Goal: Information Seeking & Learning: Learn about a topic

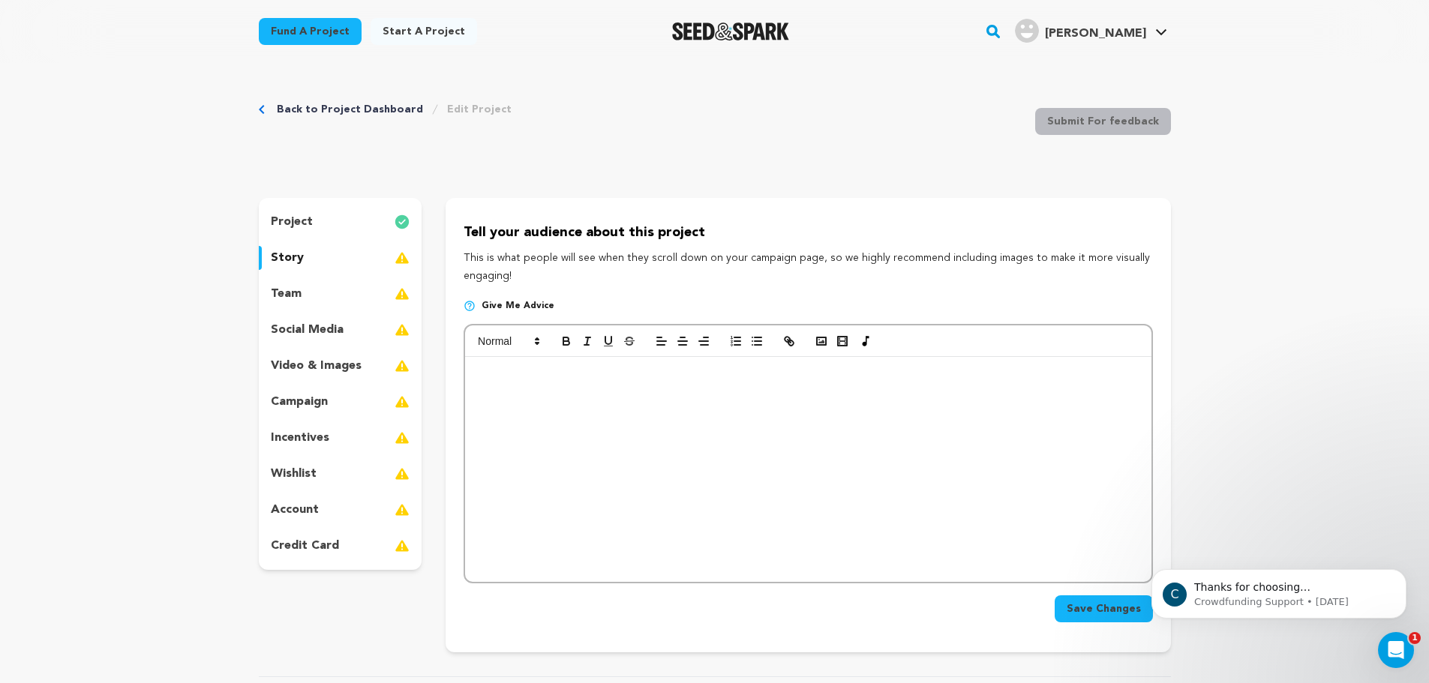
click at [608, 389] on div at bounding box center [808, 469] width 686 height 225
click at [664, 426] on div at bounding box center [808, 469] width 686 height 225
click at [815, 344] on icon "button" at bounding box center [822, 342] width 14 height 14
click at [1307, 343] on div "Back to Project Dashboard Edit Project Submit For feedback Submit For feedback …" at bounding box center [714, 646] width 1429 height 1167
click at [632, 428] on div at bounding box center [808, 469] width 686 height 225
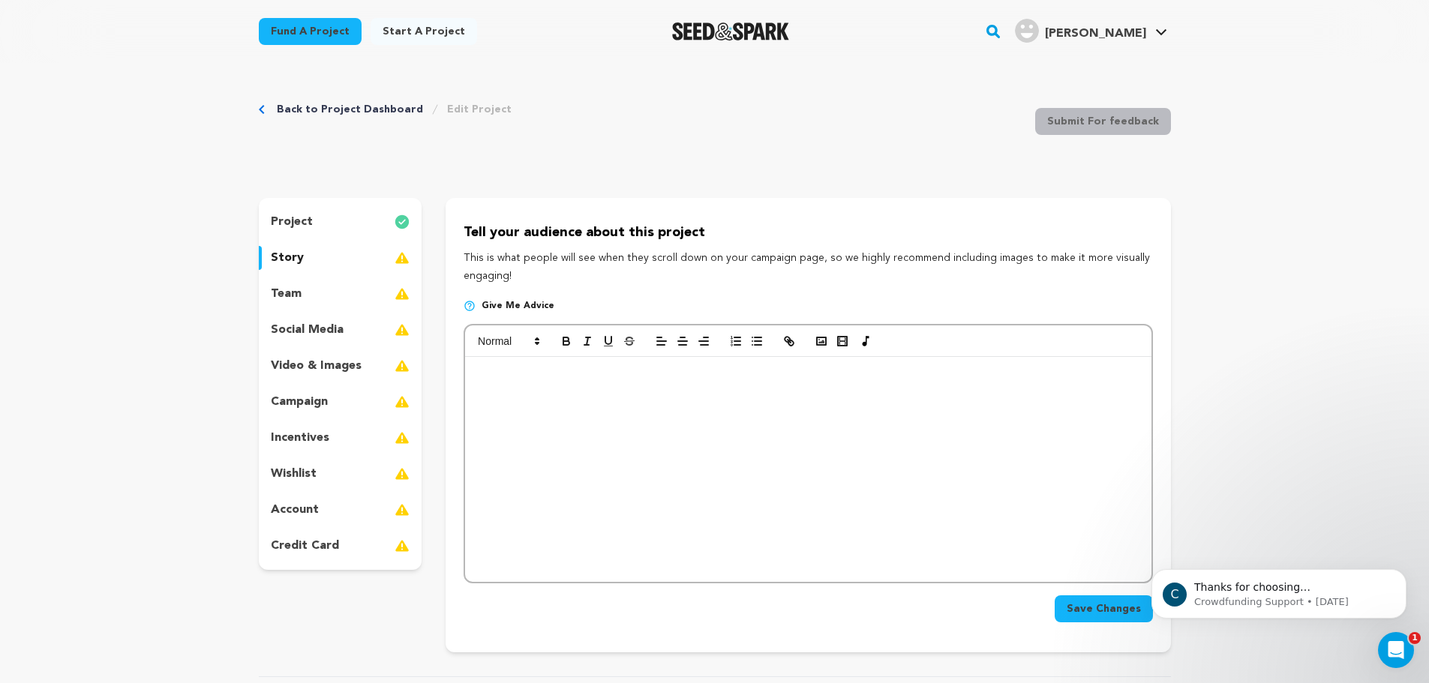
click at [571, 387] on div at bounding box center [808, 469] width 686 height 225
drag, startPoint x: 571, startPoint y: 387, endPoint x: 418, endPoint y: 362, distance: 155.0
click at [418, 362] on div "project story team social media video & images campaign incentives wishlist" at bounding box center [715, 425] width 912 height 455
drag, startPoint x: 635, startPoint y: 380, endPoint x: 532, endPoint y: 366, distance: 103.7
click at [532, 366] on p at bounding box center [807, 376] width 663 height 20
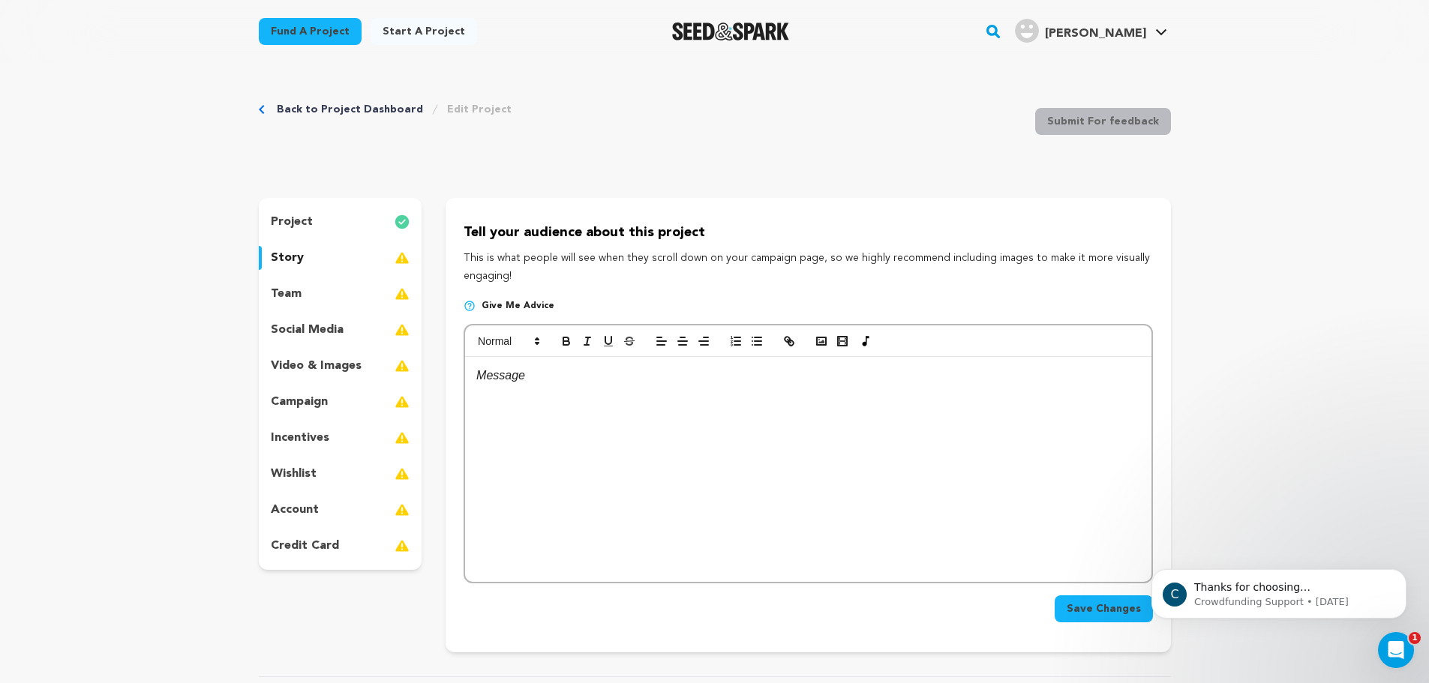
click at [1317, 278] on div "Back to Project Dashboard Edit Project Submit For feedback Submit For feedback …" at bounding box center [714, 646] width 1429 height 1167
click at [665, 396] on div at bounding box center [808, 469] width 686 height 225
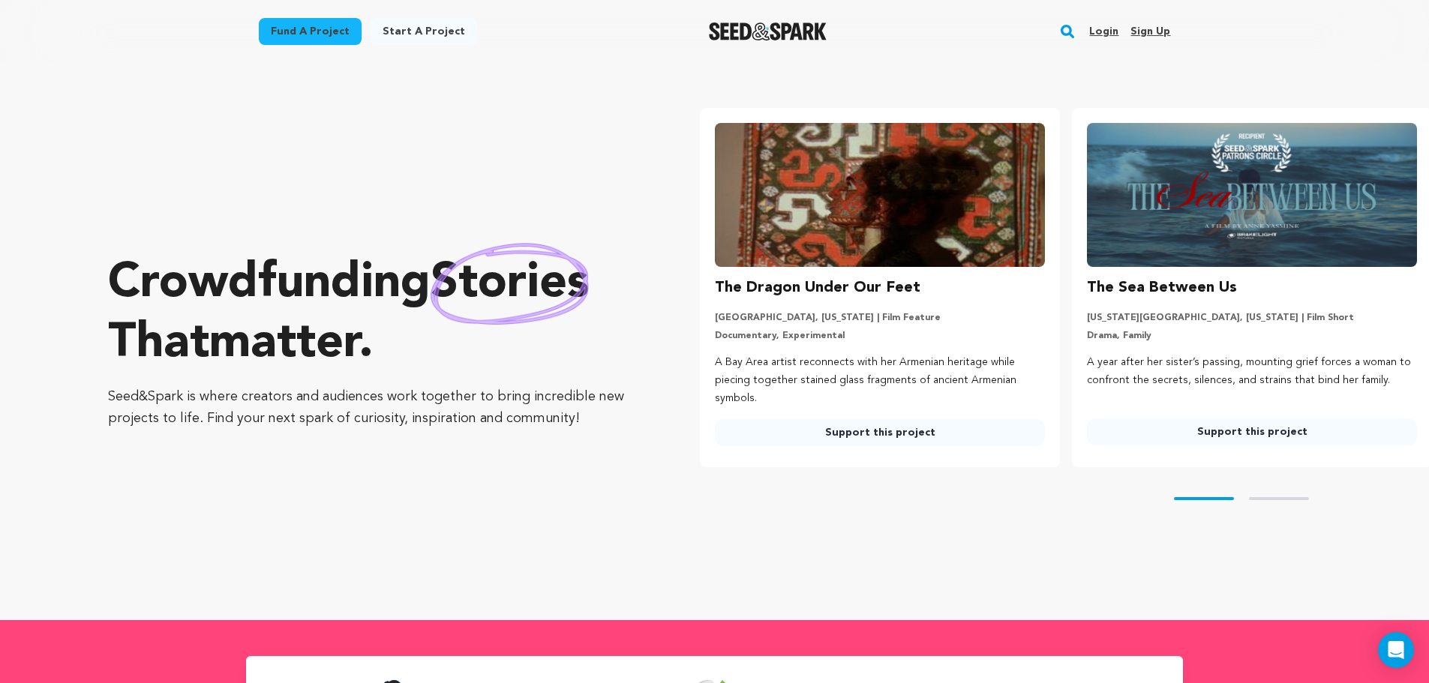
click at [915, 292] on div "The Dragon Under Our Feet" at bounding box center [880, 288] width 330 height 24
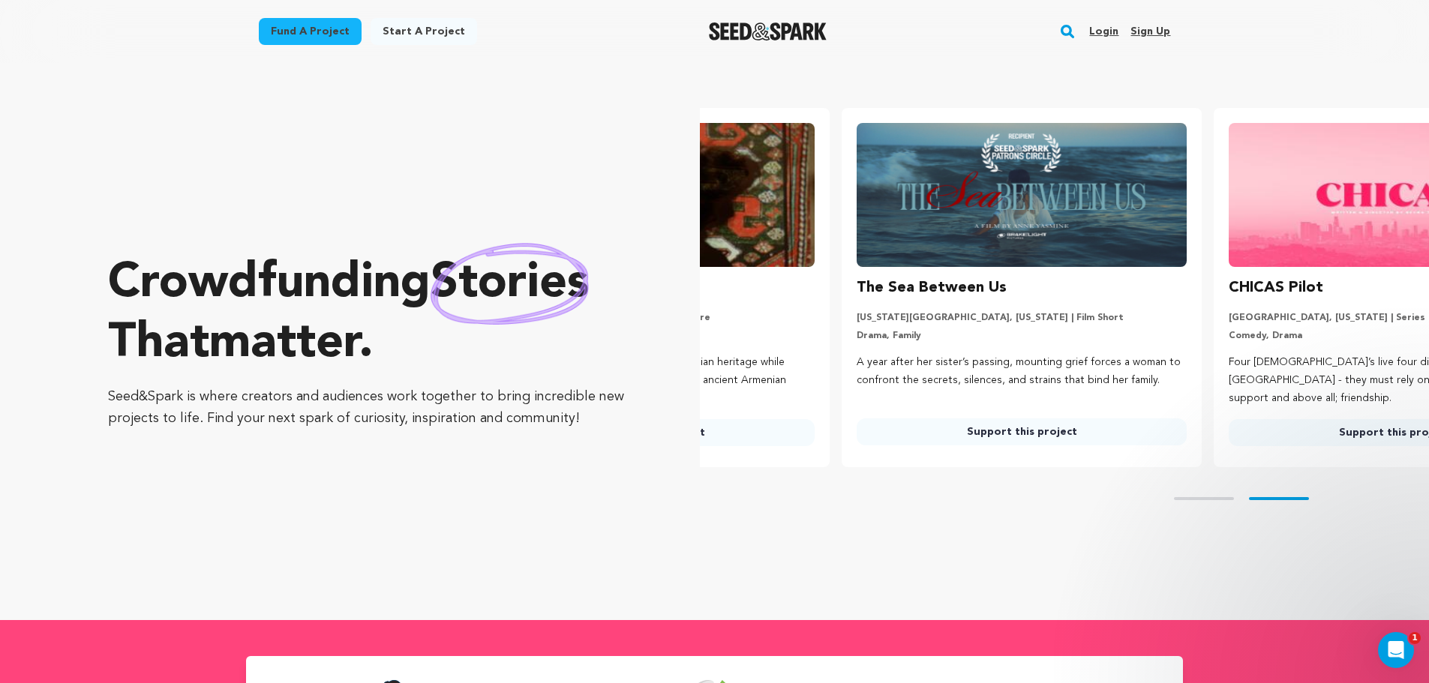
scroll to position [0, 350]
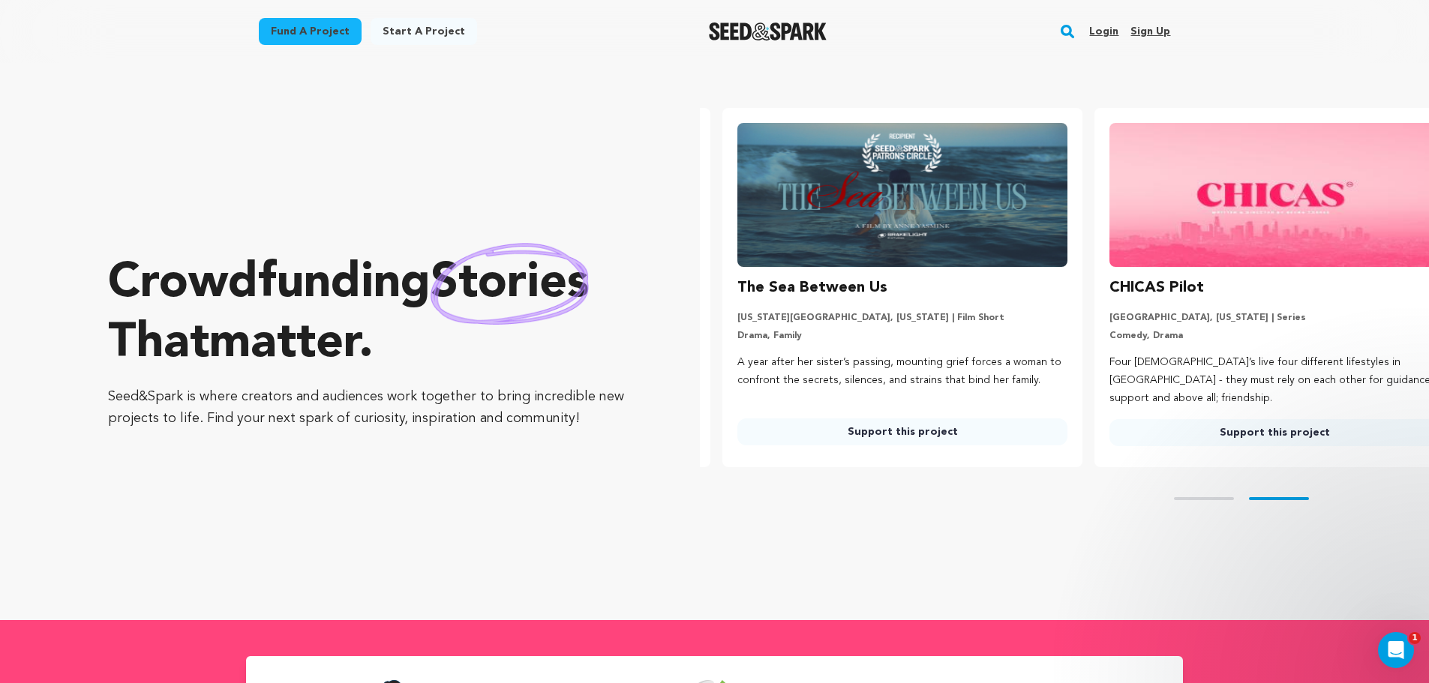
click at [879, 287] on div "The Sea Between Us" at bounding box center [902, 288] width 330 height 24
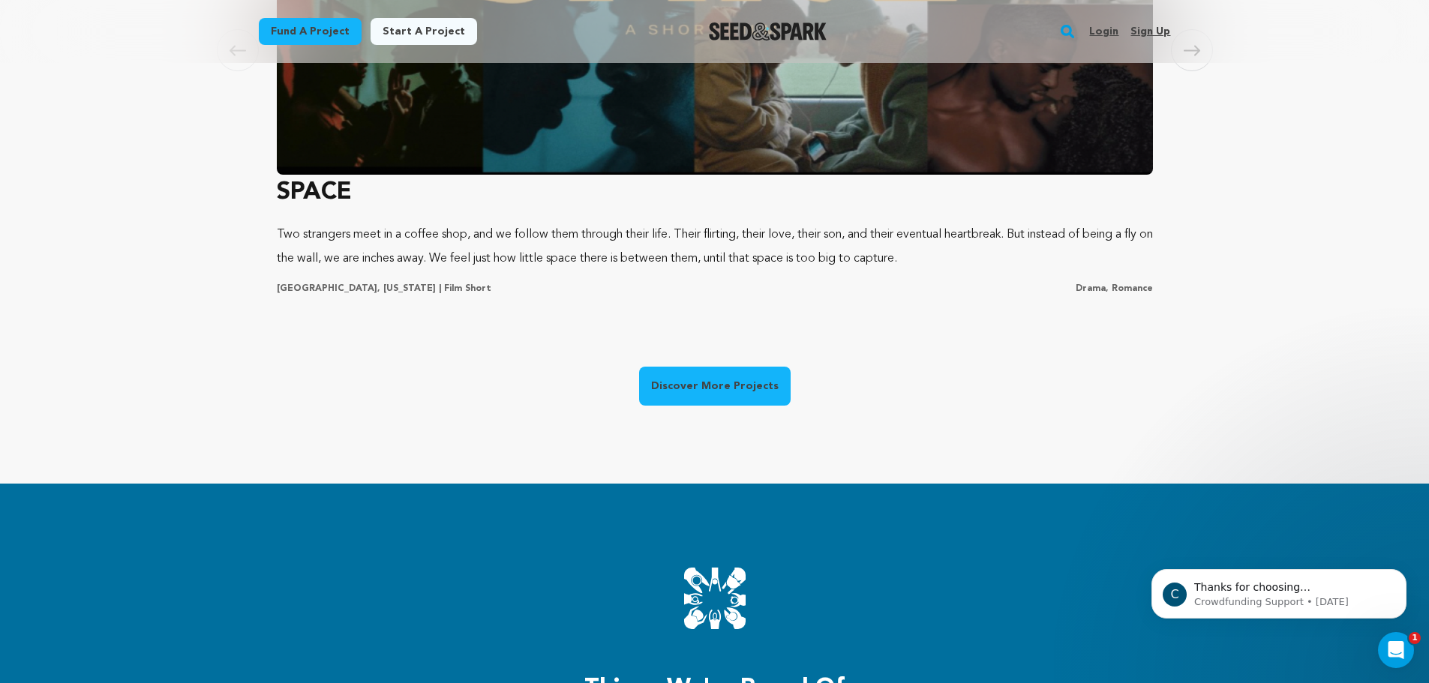
scroll to position [1200, 0]
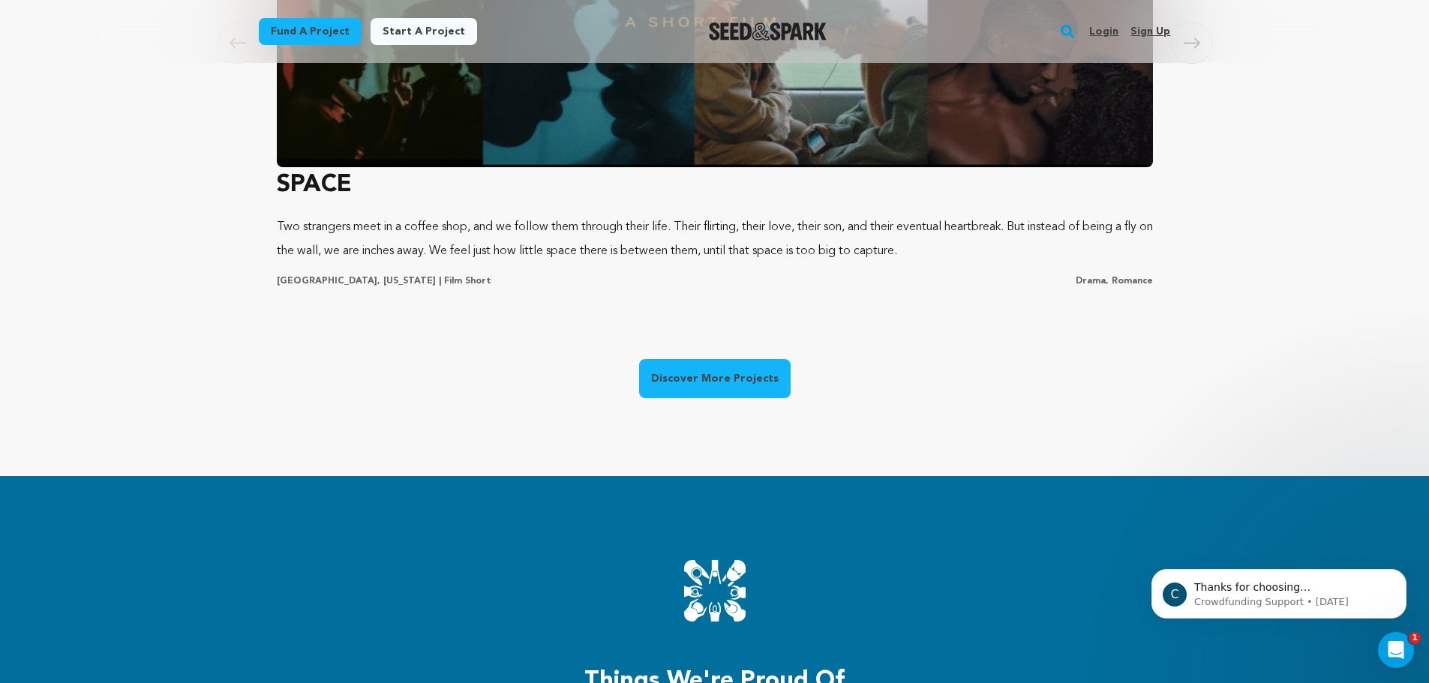
click at [349, 190] on h3 "SPACE" at bounding box center [715, 185] width 876 height 36
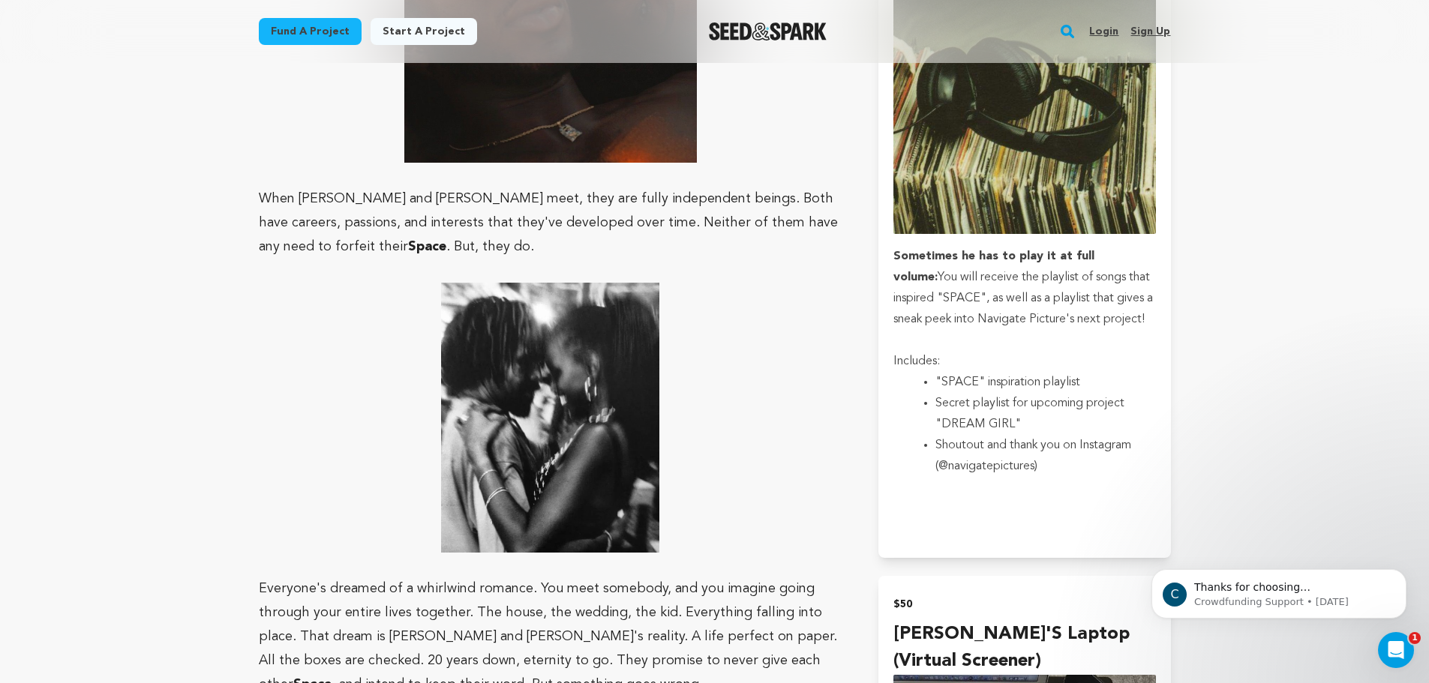
scroll to position [1200, 0]
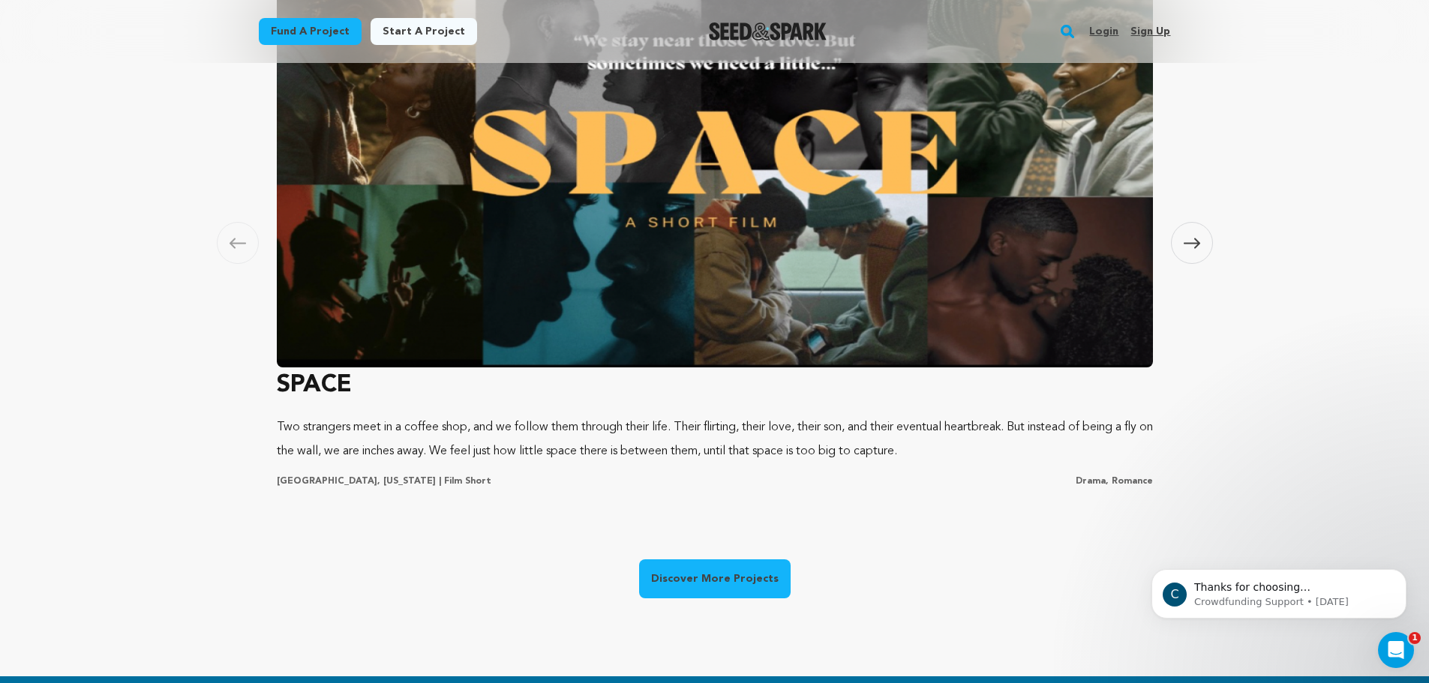
scroll to position [0, 384]
click at [1177, 229] on span at bounding box center [1192, 243] width 42 height 42
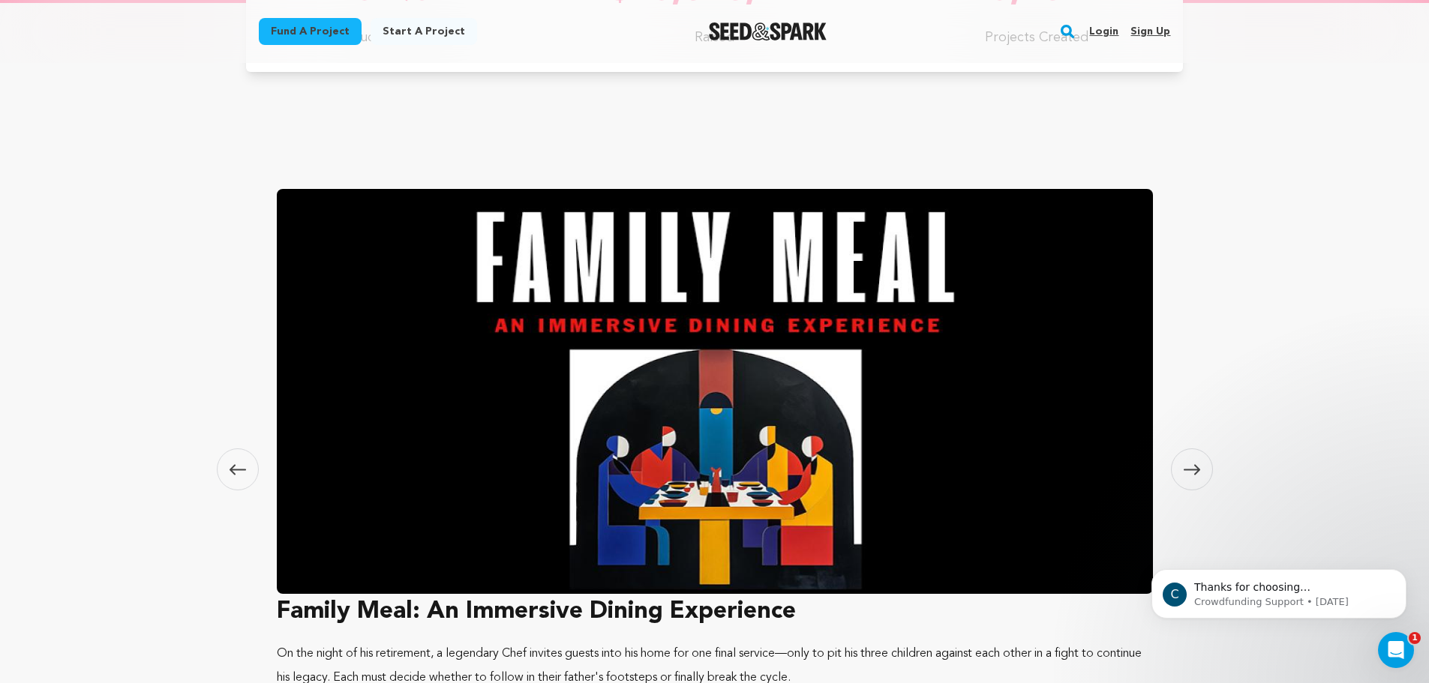
scroll to position [800, 0]
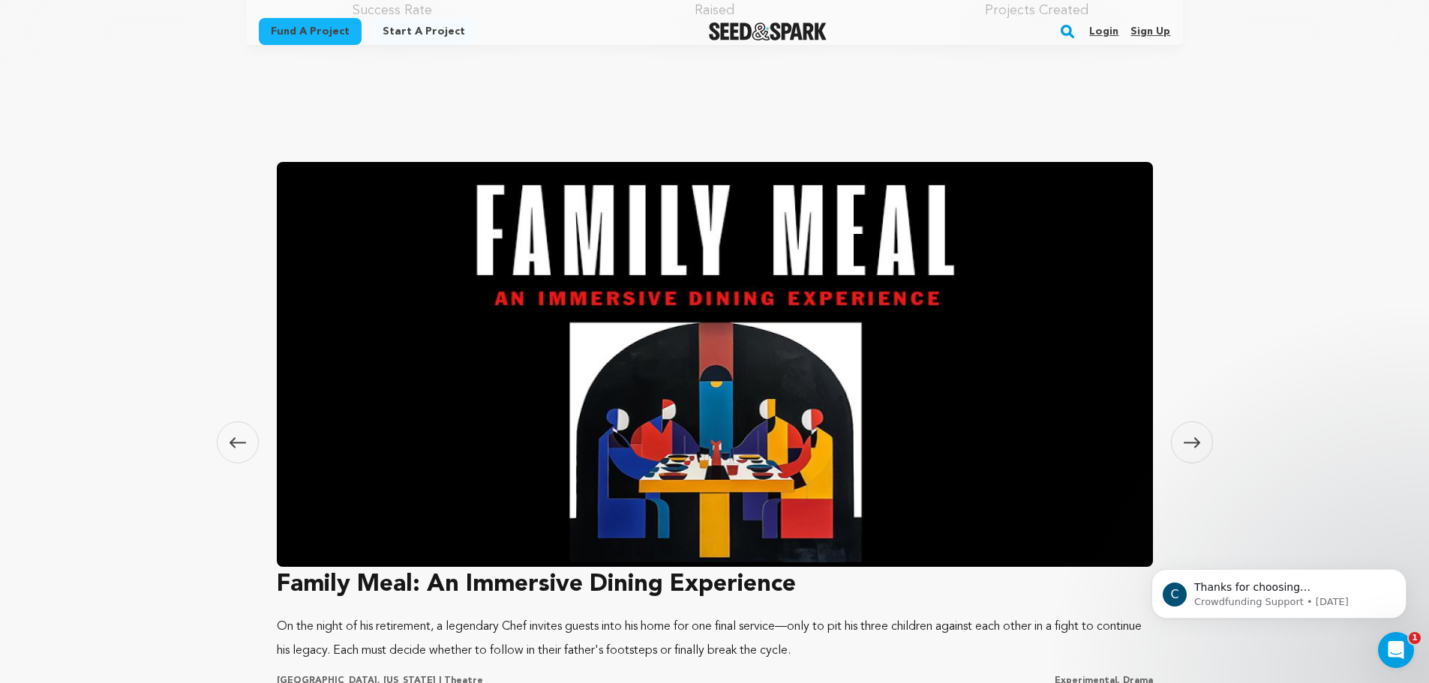
click at [1189, 432] on span at bounding box center [1192, 443] width 42 height 42
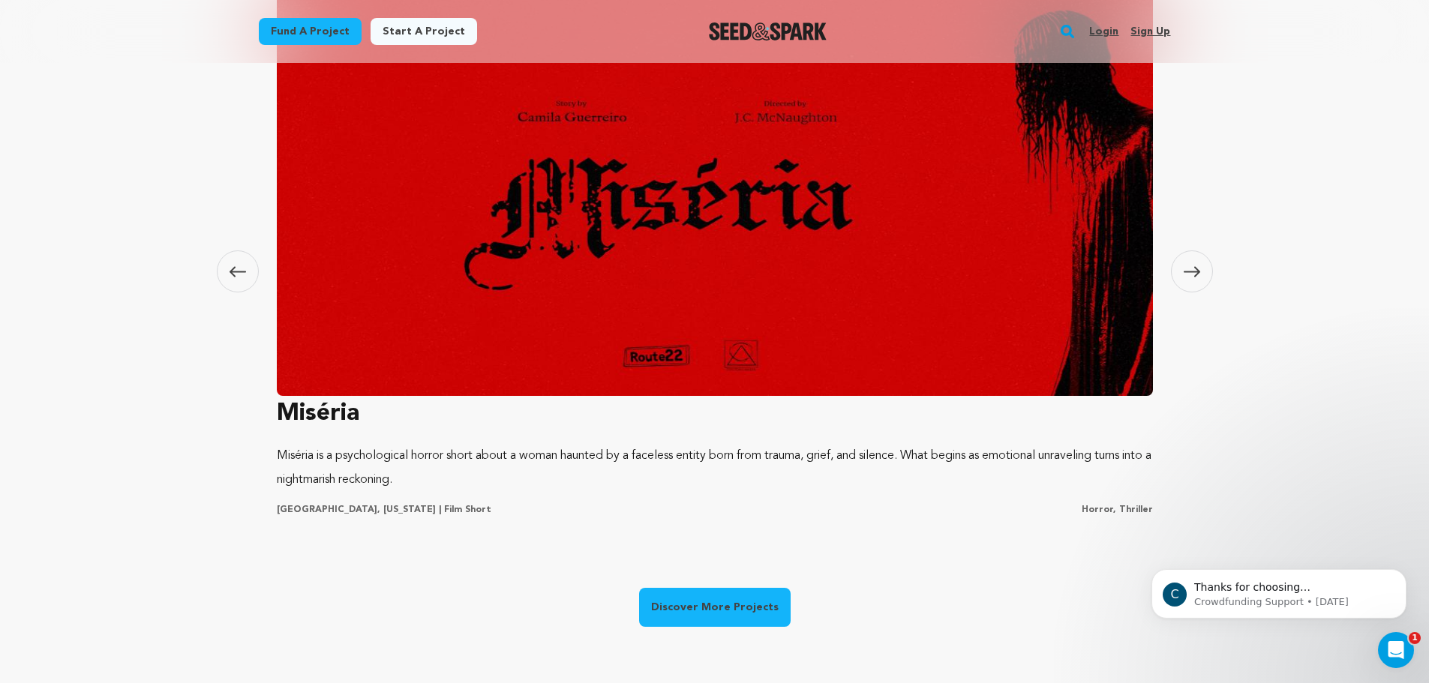
scroll to position [1000, 0]
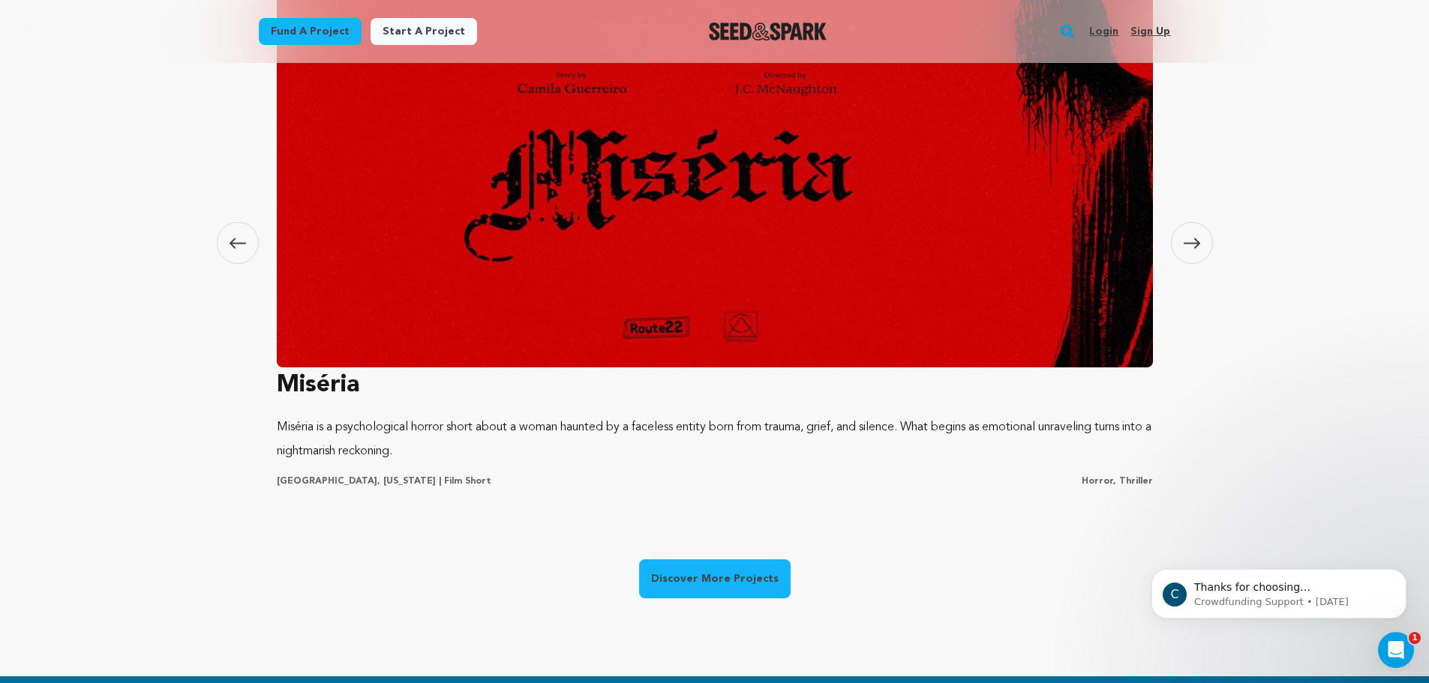
click at [345, 387] on h3 "Miséria" at bounding box center [715, 386] width 876 height 36
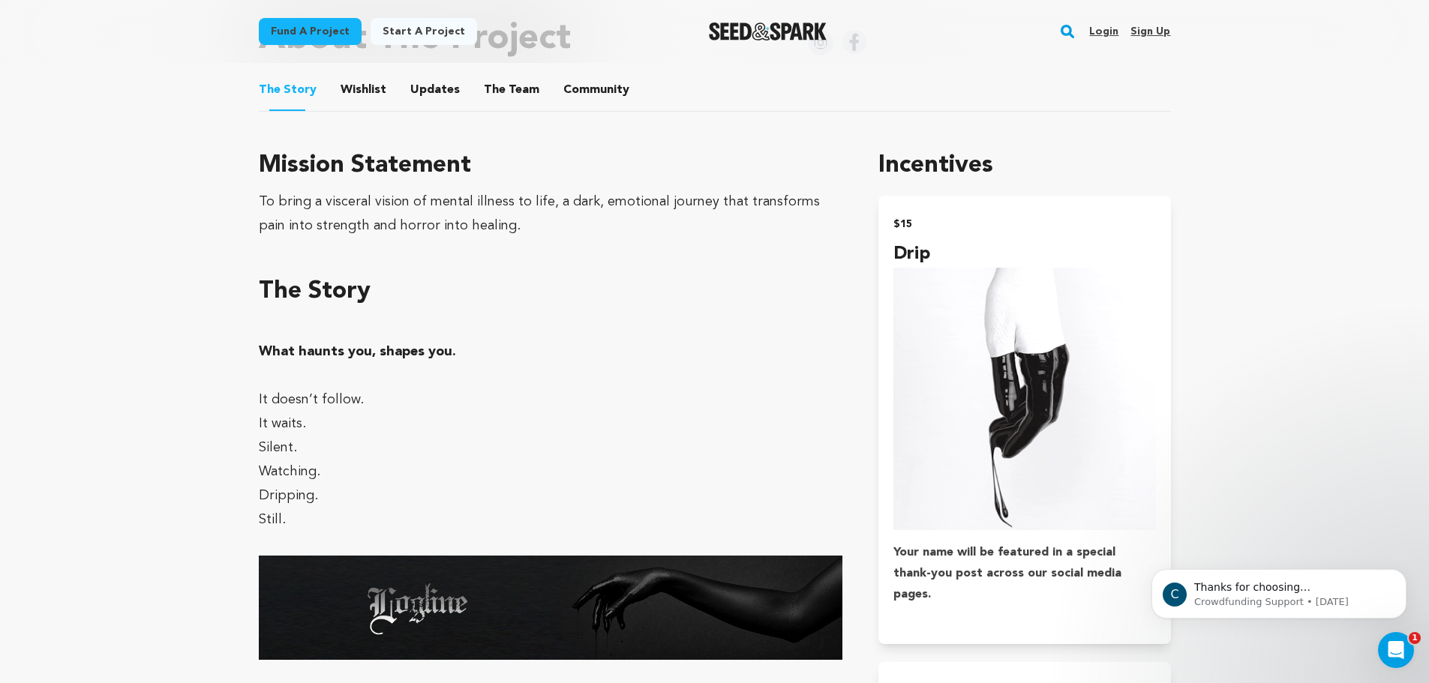
scroll to position [1200, 0]
